Goal: Find specific page/section: Find specific page/section

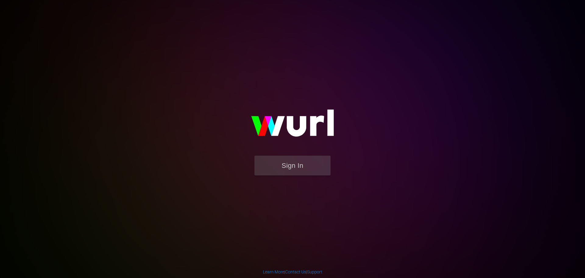
click at [292, 154] on img at bounding box center [293, 125] width 122 height 59
click at [293, 169] on button "Sign In" at bounding box center [292, 165] width 76 height 20
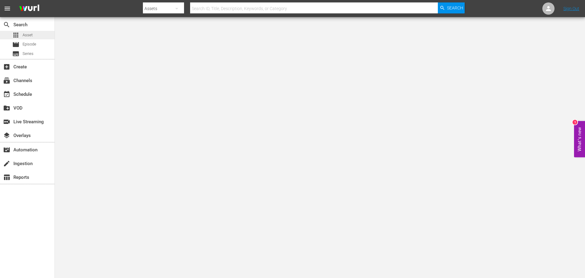
click at [37, 34] on div "apps Asset" at bounding box center [27, 35] width 55 height 9
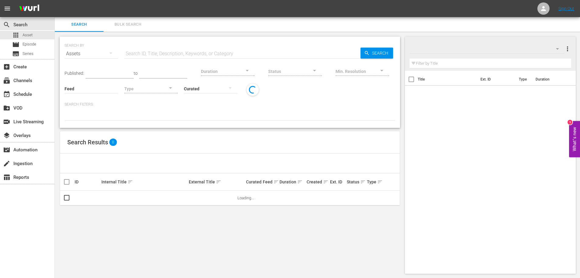
click at [164, 57] on input "text" at bounding box center [242, 53] width 236 height 15
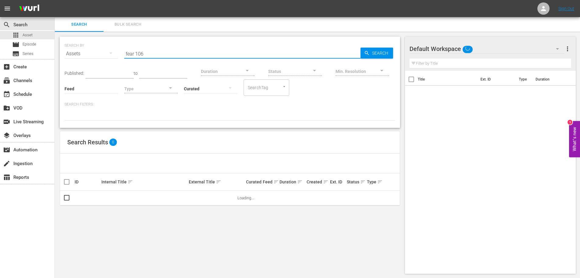
type input "fear 106"
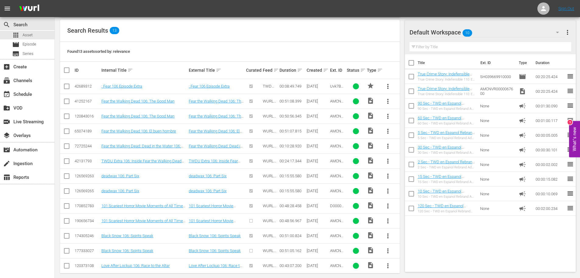
scroll to position [118, 0]
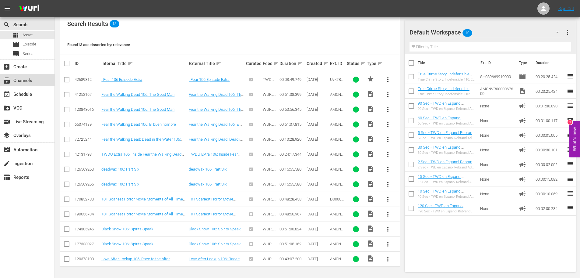
click at [35, 84] on div "subscriptions Channels" at bounding box center [27, 80] width 55 height 12
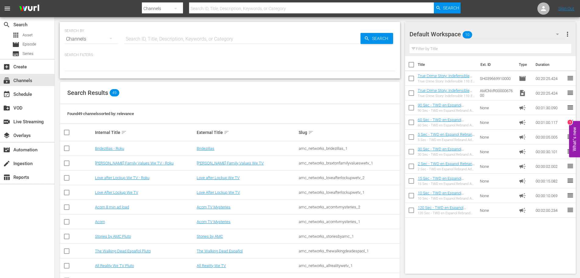
click at [175, 36] on input "text" at bounding box center [242, 39] width 236 height 15
type input "anime"
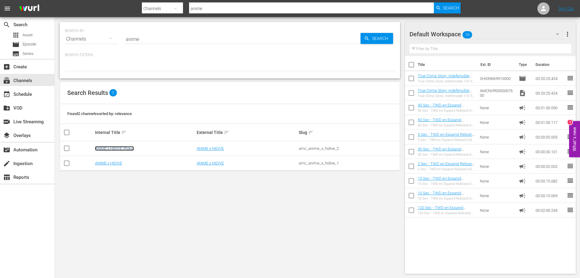
click at [117, 148] on link "ANIME x HIDIVE (Roku)" at bounding box center [114, 148] width 39 height 5
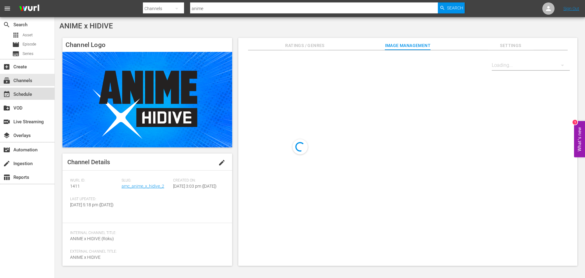
click at [39, 97] on div "event_available Schedule" at bounding box center [27, 93] width 55 height 12
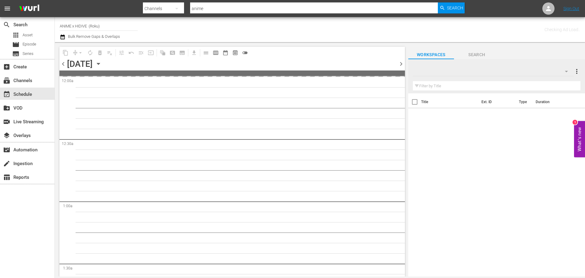
click at [102, 65] on icon "button" at bounding box center [98, 63] width 7 height 7
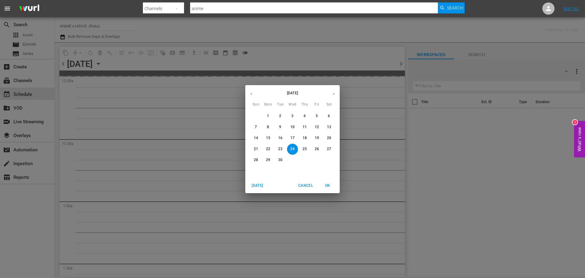
click at [333, 94] on icon "button" at bounding box center [333, 93] width 5 height 5
click at [317, 162] on p "31" at bounding box center [317, 159] width 4 height 5
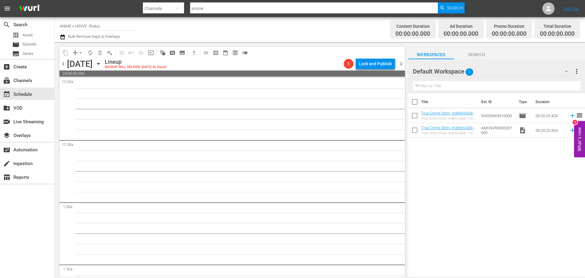
click at [102, 65] on icon "button" at bounding box center [98, 63] width 7 height 7
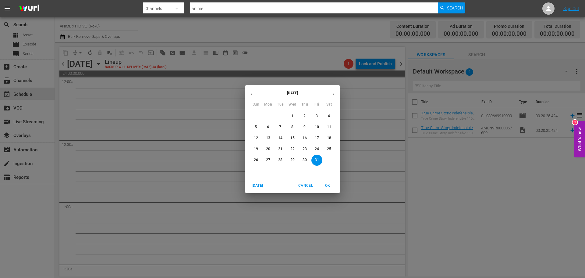
click at [296, 137] on span "15" at bounding box center [292, 137] width 11 height 5
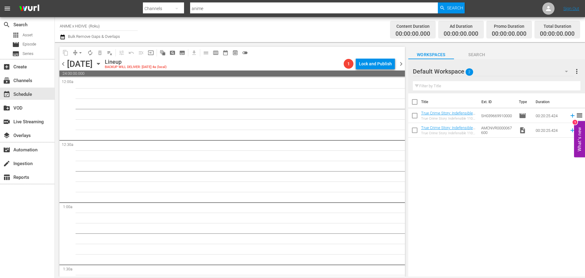
click at [62, 65] on span "chevron_left" at bounding box center [63, 64] width 8 height 8
